Goal: Navigation & Orientation: Find specific page/section

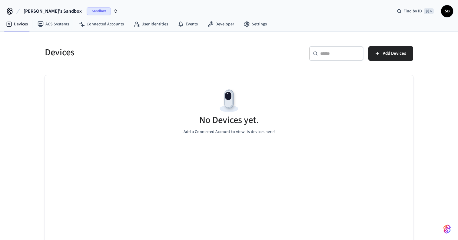
click at [48, 9] on span "[PERSON_NAME]'s Sandbox" at bounding box center [53, 11] width 58 height 7
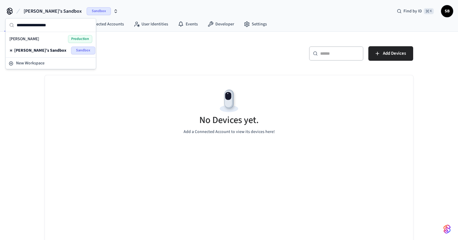
click at [26, 39] on div "[PERSON_NAME] Production" at bounding box center [50, 39] width 83 height 8
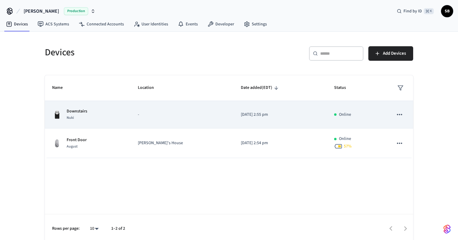
click at [402, 116] on icon "sticky table" at bounding box center [400, 115] width 8 height 8
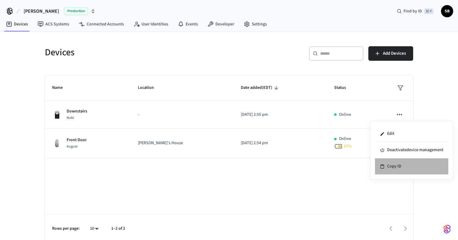
click at [404, 170] on li "Copy ID" at bounding box center [411, 167] width 73 height 16
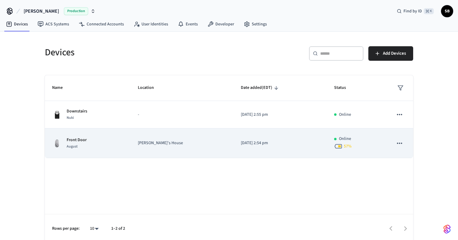
click at [403, 141] on icon "sticky table" at bounding box center [400, 144] width 8 height 8
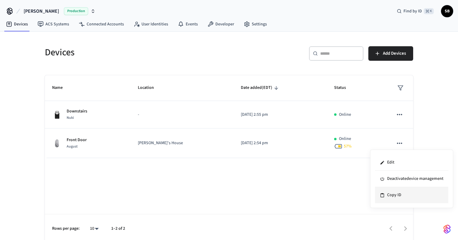
click at [405, 190] on li "Copy ID" at bounding box center [411, 195] width 73 height 16
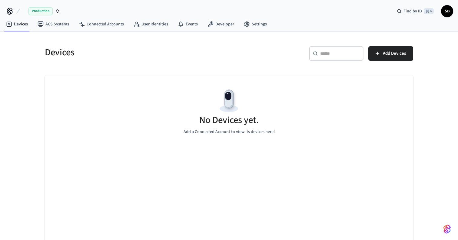
click at [42, 10] on span "Production" at bounding box center [40, 11] width 24 height 8
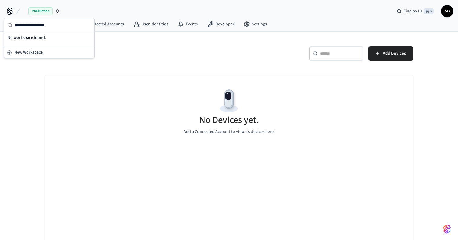
click at [150, 62] on div "Devices" at bounding box center [132, 52] width 188 height 27
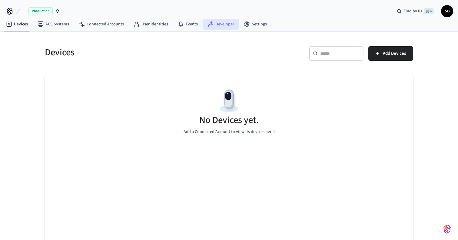
click at [213, 28] on link "Developer" at bounding box center [221, 24] width 36 height 11
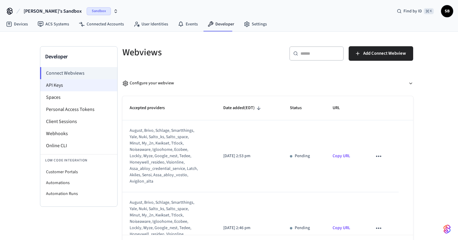
click at [56, 89] on li "API Keys" at bounding box center [78, 85] width 77 height 12
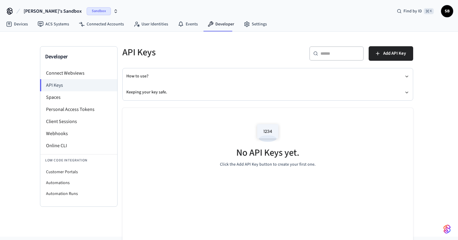
click at [50, 13] on span "[PERSON_NAME]'s Sandbox" at bounding box center [53, 11] width 58 height 7
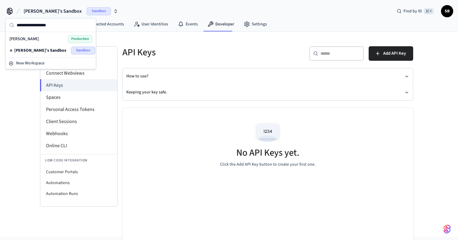
click at [45, 40] on div "[PERSON_NAME] Production" at bounding box center [50, 39] width 83 height 8
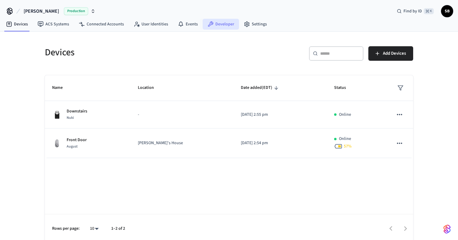
click at [216, 21] on link "Developer" at bounding box center [221, 24] width 36 height 11
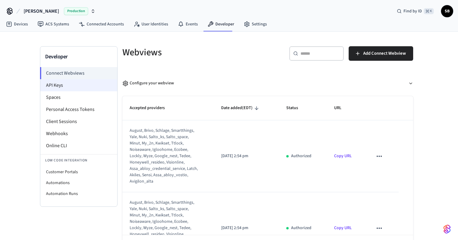
click at [45, 84] on li "API Keys" at bounding box center [78, 85] width 77 height 12
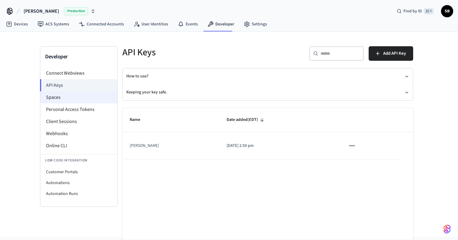
click at [66, 98] on li "Spaces" at bounding box center [78, 97] width 77 height 12
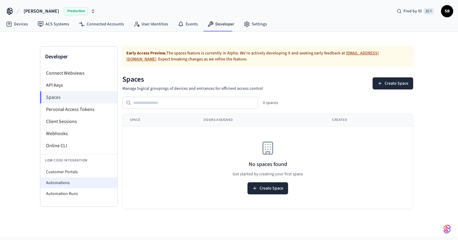
click at [56, 181] on li "Automations" at bounding box center [78, 183] width 77 height 11
click at [56, 174] on li "Customer Portals" at bounding box center [78, 172] width 77 height 11
select select "**********"
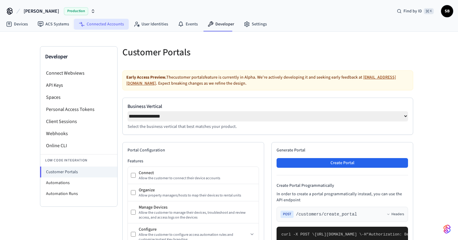
click at [98, 21] on link "Connected Accounts" at bounding box center [101, 24] width 55 height 11
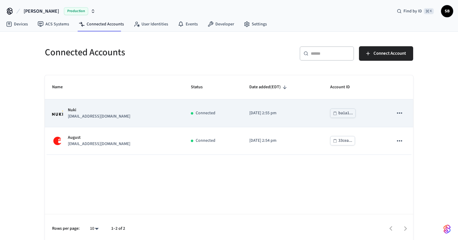
click at [399, 112] on icon "sticky table" at bounding box center [400, 113] width 8 height 8
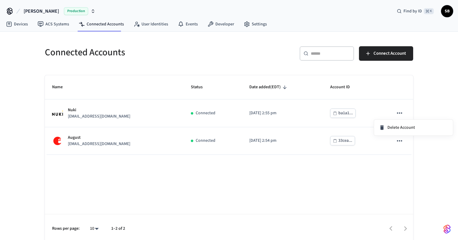
click at [254, 208] on div at bounding box center [229, 120] width 458 height 240
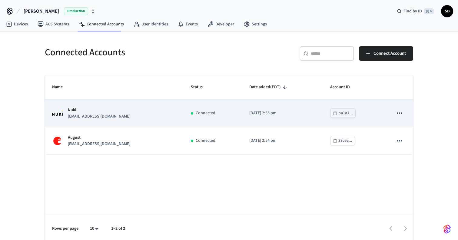
click at [83, 111] on p "Nuki" at bounding box center [99, 110] width 62 height 6
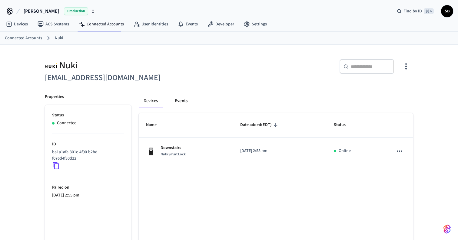
click at [183, 98] on button "Events" at bounding box center [181, 101] width 22 height 15
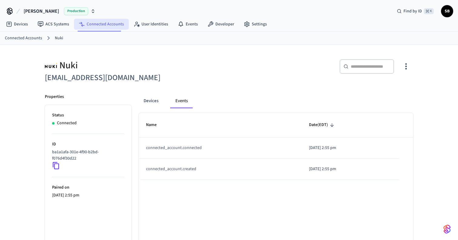
click at [94, 22] on link "Connected Accounts" at bounding box center [101, 24] width 55 height 11
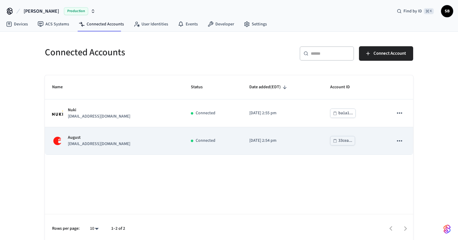
click at [93, 137] on p "August" at bounding box center [99, 138] width 62 height 6
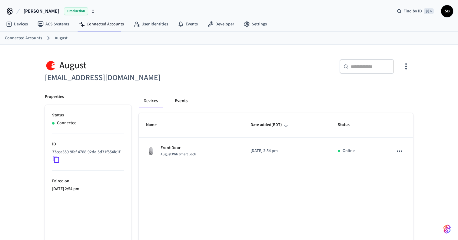
click at [179, 105] on button "Events" at bounding box center [181, 101] width 22 height 15
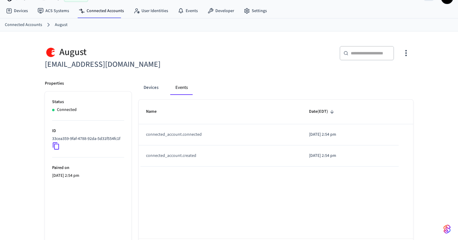
scroll to position [14, 0]
click at [160, 86] on button "Devices" at bounding box center [151, 87] width 25 height 15
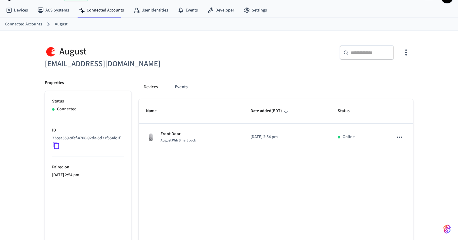
click at [57, 148] on icon at bounding box center [56, 146] width 8 height 8
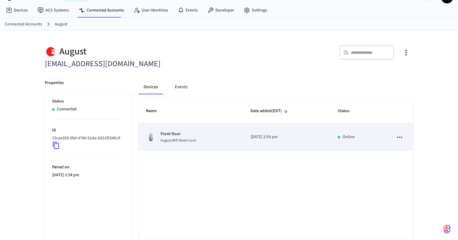
scroll to position [15, 0]
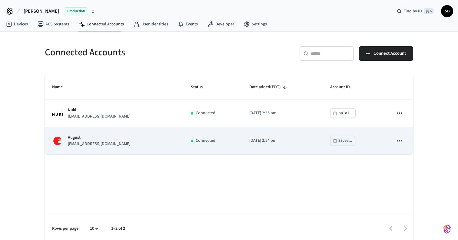
click at [400, 142] on icon "sticky table" at bounding box center [400, 141] width 8 height 8
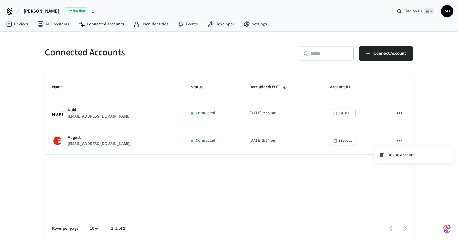
click at [314, 187] on div at bounding box center [229, 120] width 458 height 240
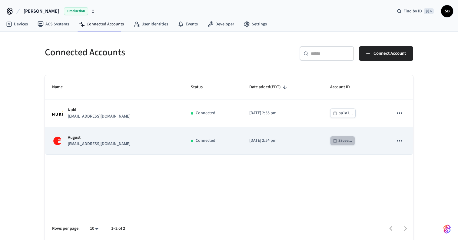
click at [340, 141] on div "33cea..." at bounding box center [345, 141] width 14 height 8
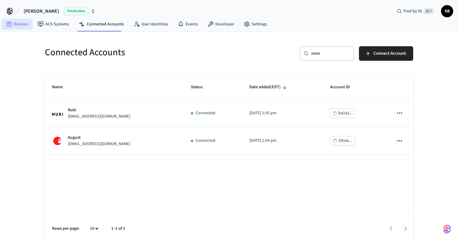
click at [20, 25] on link "Devices" at bounding box center [17, 24] width 32 height 11
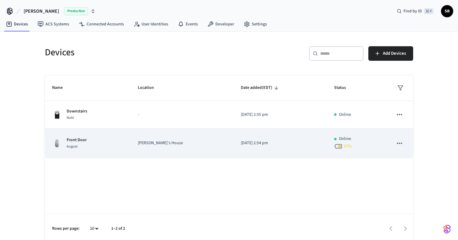
click at [402, 142] on icon "sticky table" at bounding box center [400, 144] width 8 height 8
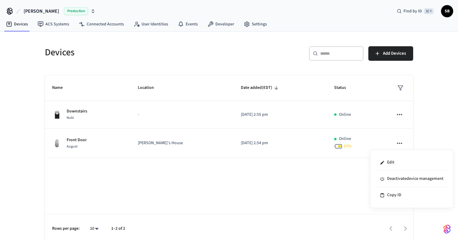
click at [280, 188] on div at bounding box center [229, 120] width 458 height 240
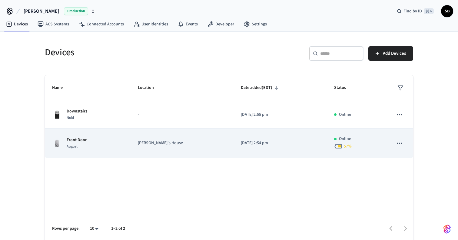
click at [95, 138] on div "Front Door August" at bounding box center [87, 143] width 71 height 13
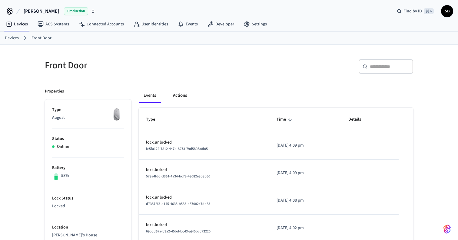
click at [176, 95] on button "Actions" at bounding box center [180, 95] width 24 height 15
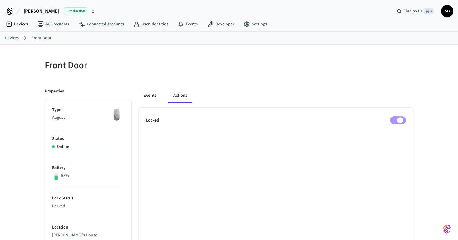
click at [147, 96] on button "Events" at bounding box center [150, 95] width 22 height 15
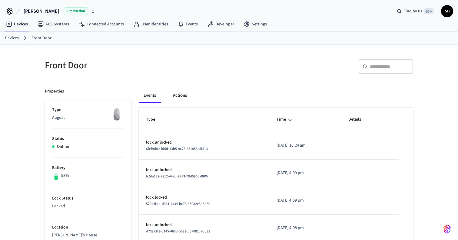
click at [187, 95] on button "Actions" at bounding box center [180, 95] width 24 height 15
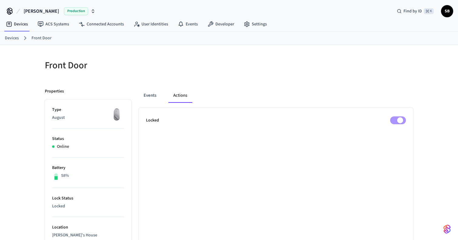
scroll to position [41, 0]
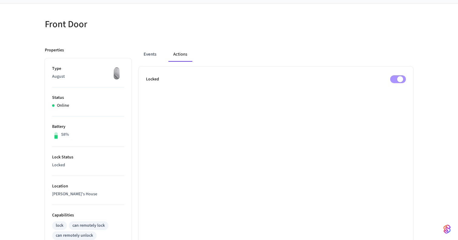
click at [154, 64] on div "Events Actions" at bounding box center [276, 56] width 274 height 19
click at [148, 49] on button "Events" at bounding box center [150, 54] width 22 height 15
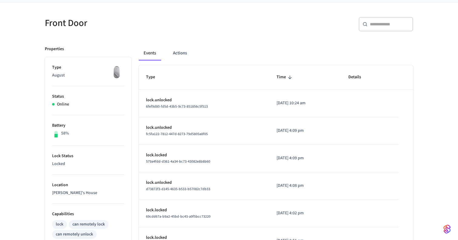
scroll to position [44, 0]
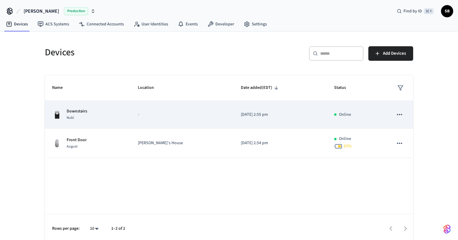
click at [88, 115] on div "Downstairs Nuki" at bounding box center [87, 114] width 71 height 13
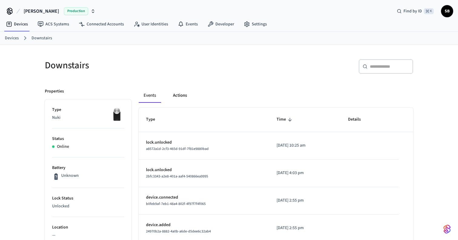
scroll to position [0, 0]
click at [182, 93] on button "Actions" at bounding box center [180, 95] width 24 height 15
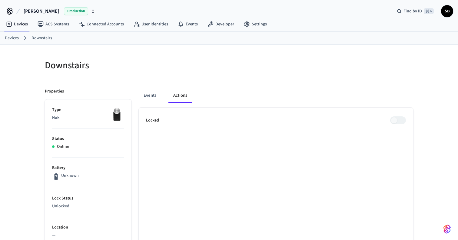
click at [153, 105] on div "Events Actions" at bounding box center [276, 97] width 274 height 19
click at [153, 98] on button "Events" at bounding box center [150, 95] width 22 height 15
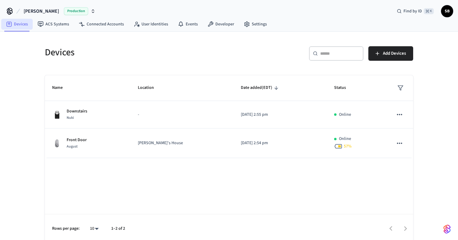
click at [12, 25] on link "Devices" at bounding box center [17, 24] width 32 height 11
click at [215, 29] on link "Developer" at bounding box center [221, 24] width 36 height 11
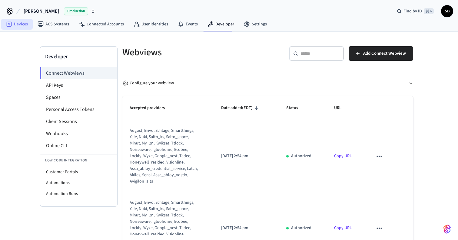
click at [25, 20] on link "Devices" at bounding box center [17, 24] width 32 height 11
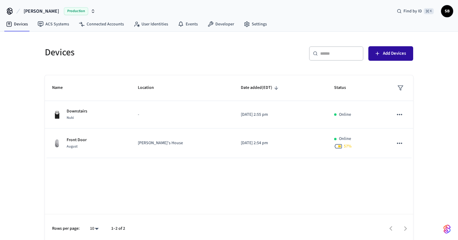
click at [384, 50] on span "Add Devices" at bounding box center [394, 54] width 23 height 8
click at [386, 54] on span "Add Devices" at bounding box center [394, 54] width 23 height 8
